Goal: Find specific page/section: Find specific page/section

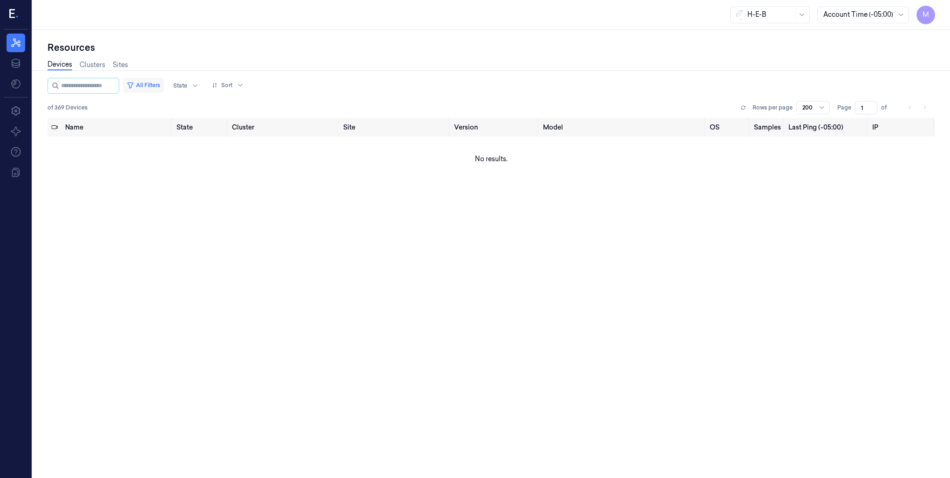
click at [158, 81] on button "All Filters" at bounding box center [143, 85] width 41 height 15
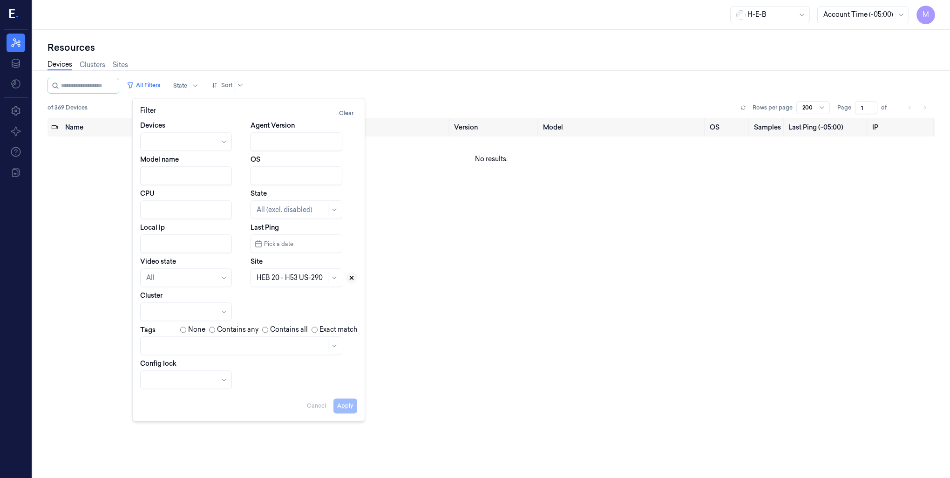
click at [348, 278] on icon at bounding box center [351, 277] width 7 height 7
click at [280, 280] on div at bounding box center [292, 278] width 70 height 10
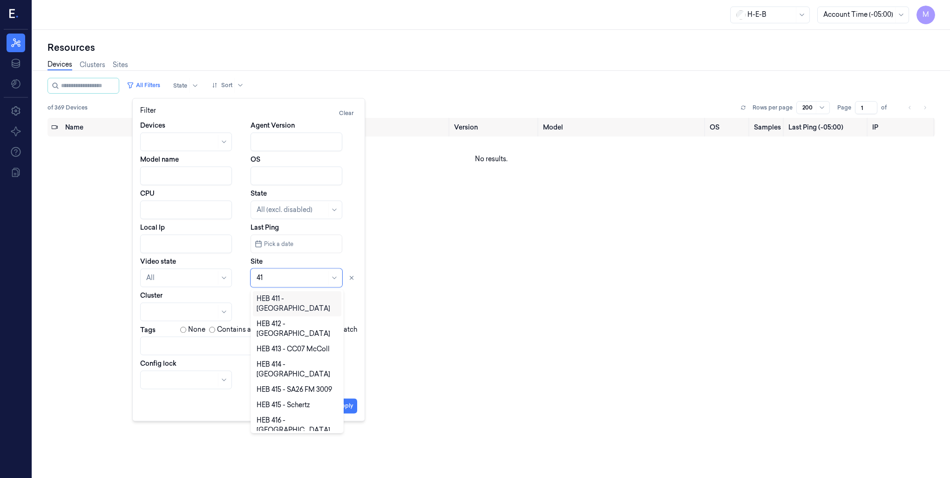
type input "415"
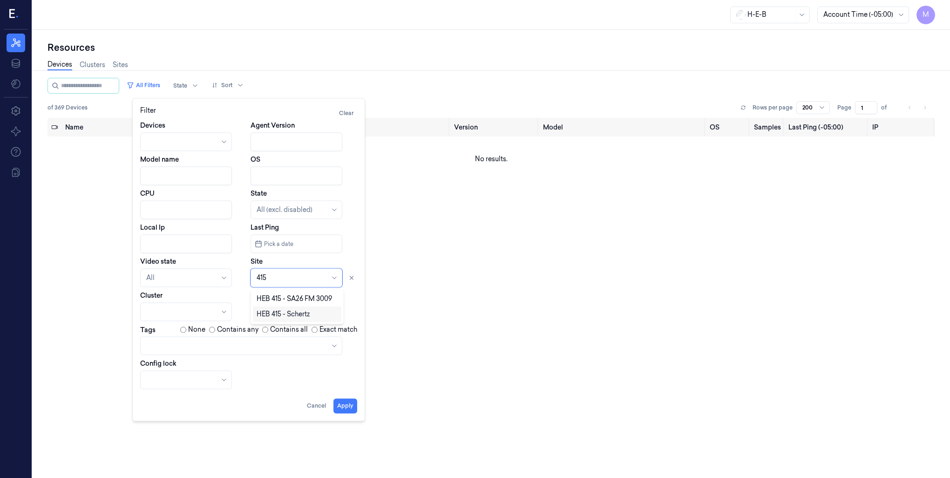
click at [280, 316] on div "HEB 415 - Schertz" at bounding box center [283, 314] width 53 height 10
click at [355, 408] on button "Apply" at bounding box center [346, 405] width 24 height 15
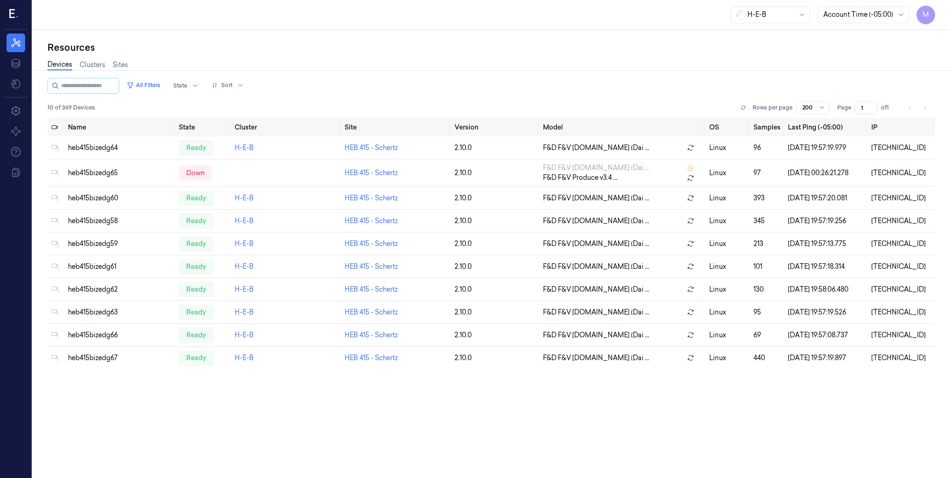
click at [516, 96] on div "All Filters State Sort 10 of 369 Devices Rows per page 200 Page 1 of 1" at bounding box center [492, 98] width 888 height 40
click at [159, 88] on button "All Filters" at bounding box center [143, 85] width 41 height 15
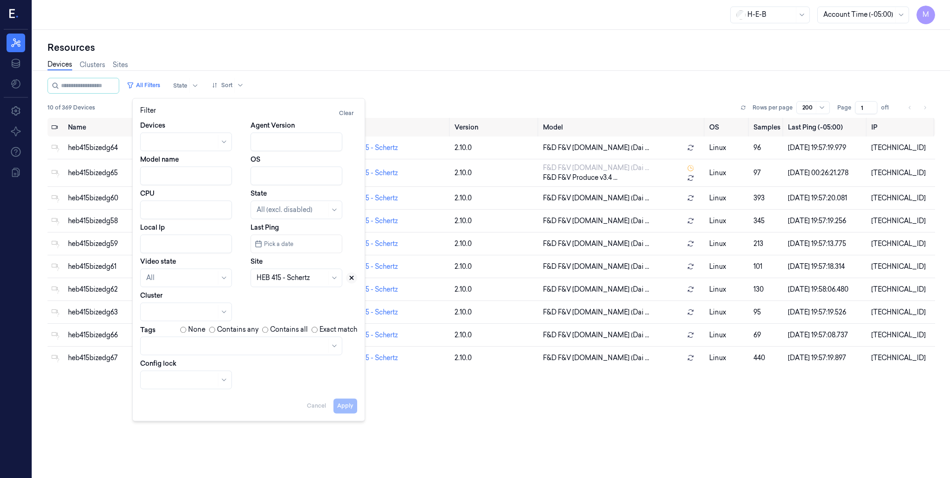
click at [351, 278] on icon at bounding box center [351, 277] width 3 height 3
click at [294, 276] on div at bounding box center [292, 278] width 70 height 10
type input "767"
click at [317, 297] on div "HEB 767 - Magnolia 02" at bounding box center [292, 299] width 71 height 10
click at [343, 408] on button "Apply" at bounding box center [346, 405] width 24 height 15
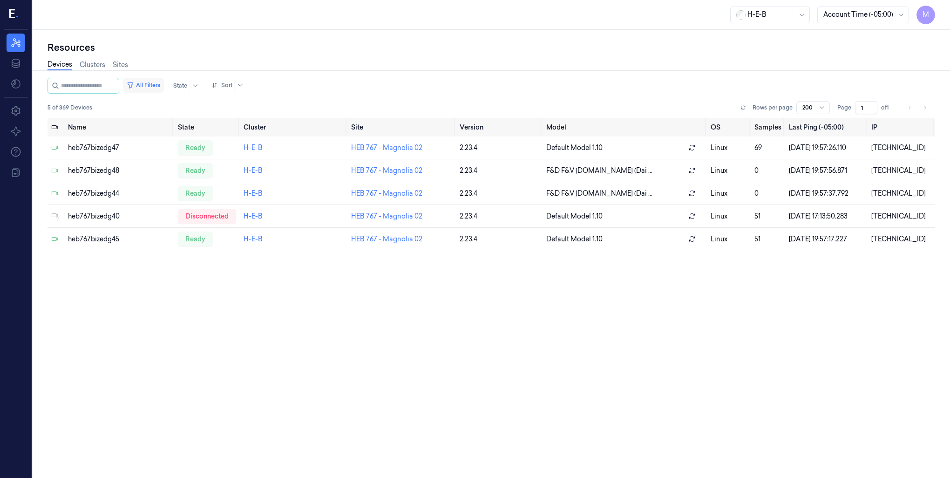
click at [153, 84] on button "All Filters" at bounding box center [143, 85] width 41 height 15
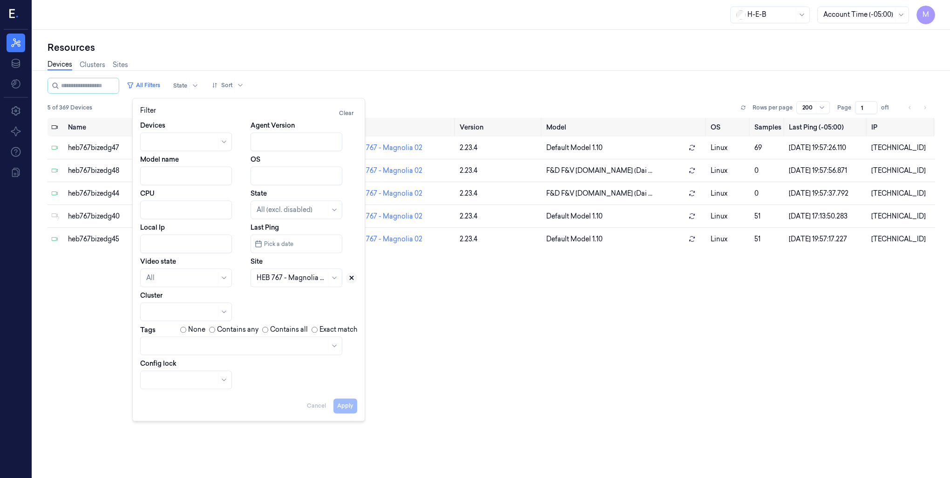
click at [351, 279] on icon at bounding box center [351, 277] width 7 height 7
click at [261, 278] on div at bounding box center [286, 278] width 59 height 10
type input "672"
click at [298, 302] on div "HEB 672 - Waco 01" at bounding box center [286, 299] width 59 height 10
click at [349, 408] on button "Apply" at bounding box center [346, 405] width 24 height 15
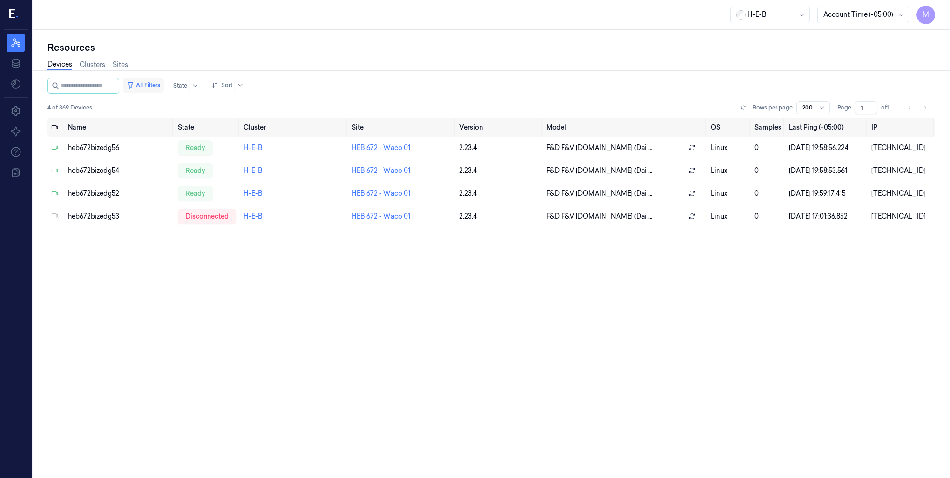
click at [164, 85] on button "All Filters" at bounding box center [143, 85] width 41 height 15
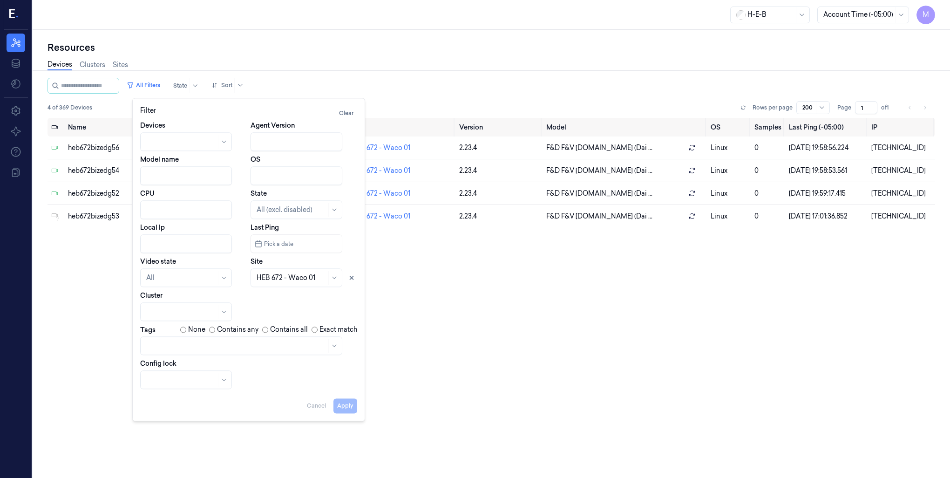
click at [346, 280] on div "HEB 672 - Waco 01" at bounding box center [304, 277] width 107 height 19
click at [348, 279] on button at bounding box center [351, 277] width 11 height 11
click at [265, 280] on div at bounding box center [286, 278] width 59 height 10
type input "767"
click at [297, 295] on div "HEB 767 - Magnolia 02" at bounding box center [292, 299] width 71 height 10
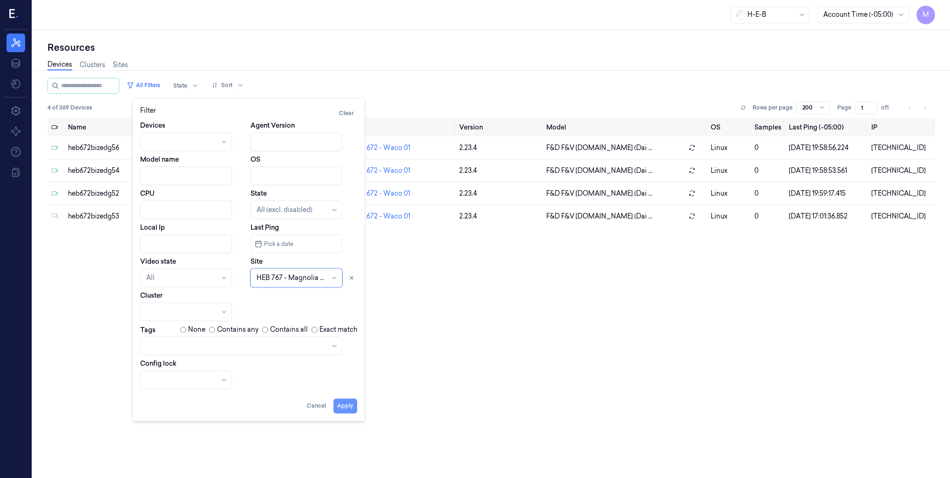
click at [338, 406] on button "Apply" at bounding box center [346, 405] width 24 height 15
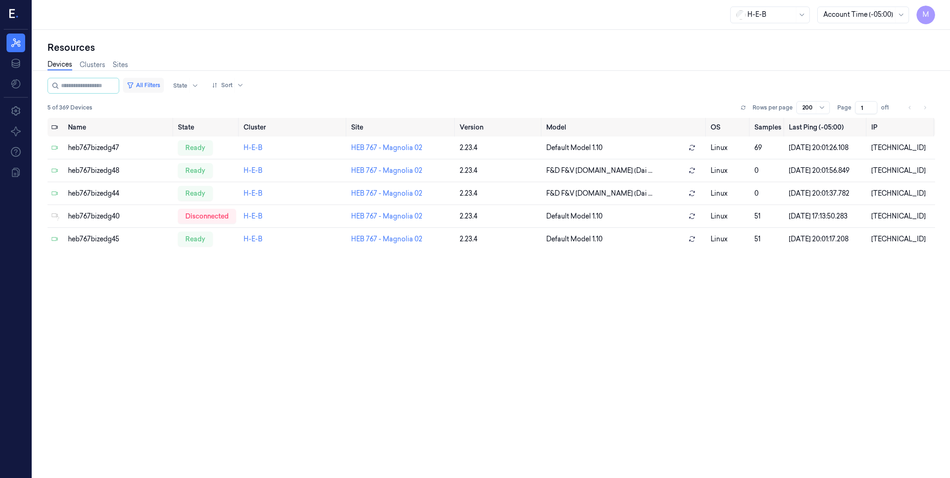
click at [157, 86] on button "All Filters" at bounding box center [143, 85] width 41 height 15
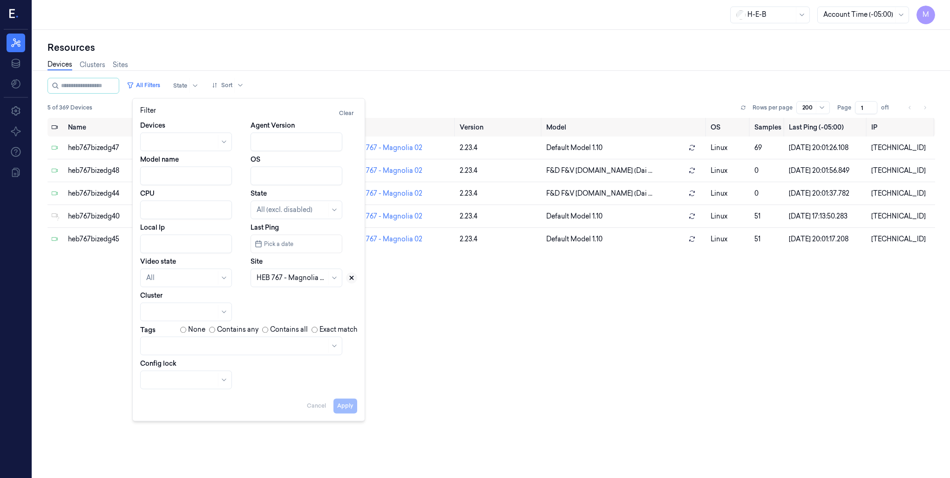
click at [349, 280] on icon at bounding box center [351, 277] width 7 height 7
click at [288, 279] on div at bounding box center [292, 278] width 70 height 10
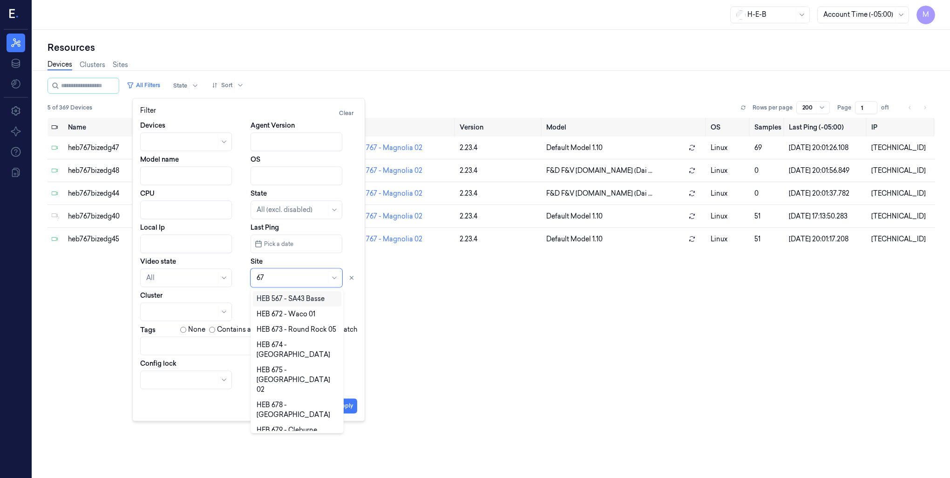
type input "672"
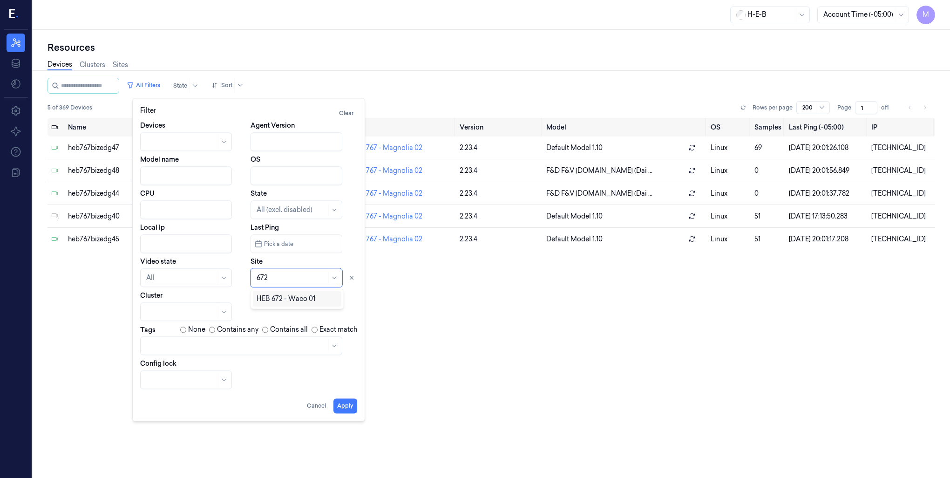
click at [306, 301] on div "HEB 672 - Waco 01" at bounding box center [286, 299] width 59 height 10
click at [354, 404] on button "Apply" at bounding box center [346, 405] width 24 height 15
